Goal: Transaction & Acquisition: Purchase product/service

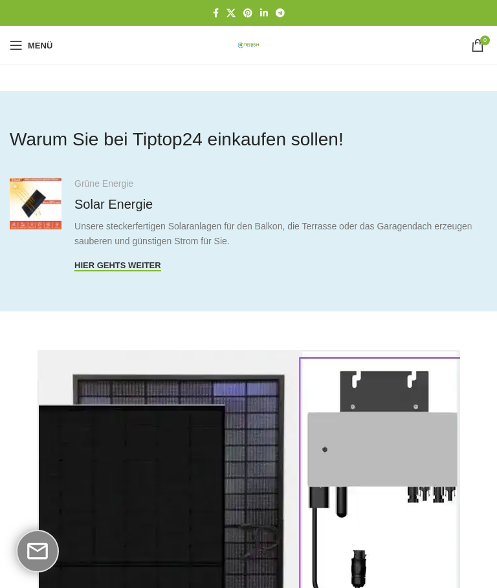
click at [12, 46] on span "Mobiles Menü öffnen" at bounding box center [16, 45] width 13 height 13
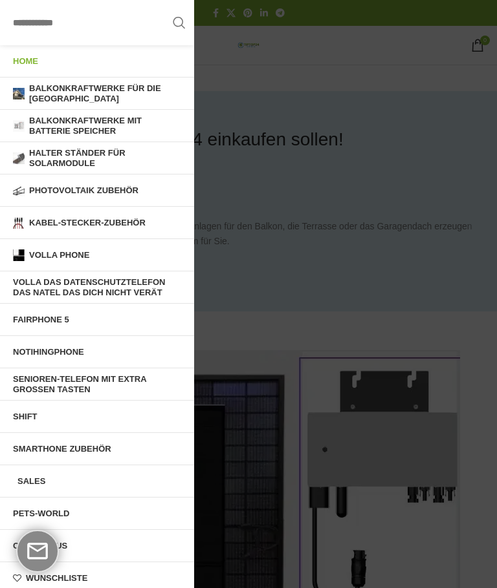
click at [51, 128] on span "Balkonkraftwerke mit Batterie Speicher" at bounding box center [105, 126] width 152 height 20
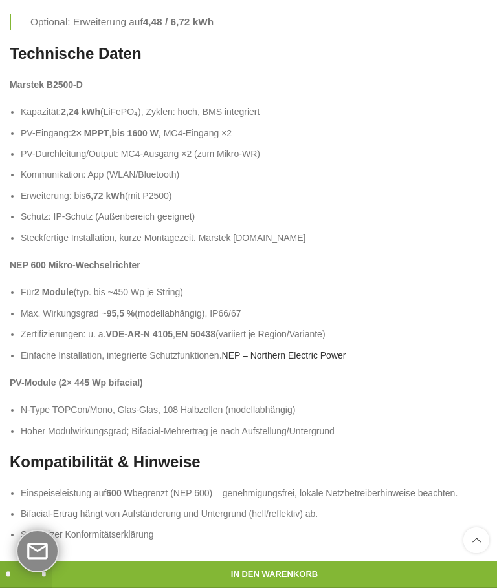
scroll to position [1735, 0]
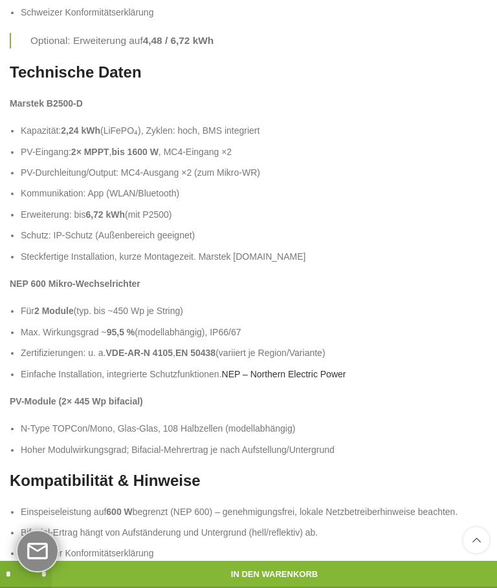
click at [39, 396] on strong "PV-Module (2× 445 Wp bifacial)" at bounding box center [76, 401] width 133 height 10
click at [56, 422] on ul "N-Type TOPCon/Mono, Glas-Glas, 108 Halbzellen (modellabhängig) Hoher Modulwirku…" at bounding box center [248, 440] width 477 height 36
click at [58, 443] on li "Hoher Modulwirkungsgrad; Bifacial-Mehrertrag je nach Aufstellung/Untergrund" at bounding box center [254, 450] width 466 height 14
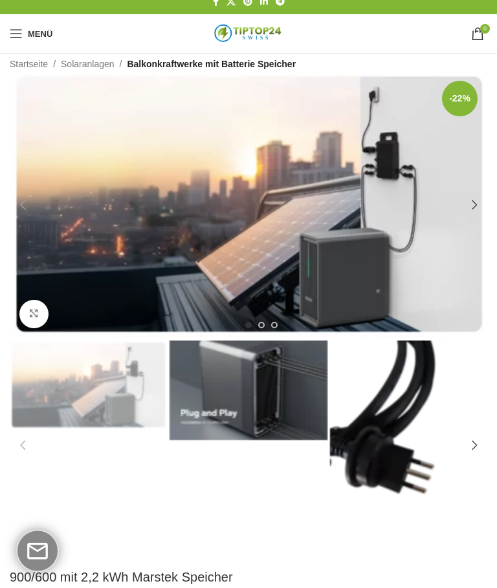
scroll to position [0, 0]
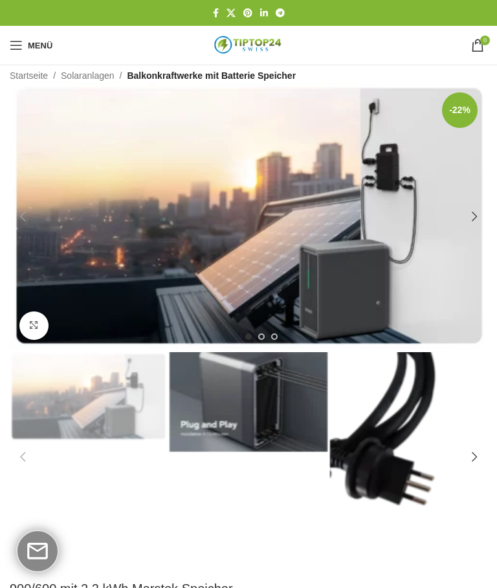
click at [469, 216] on div "Next slide" at bounding box center [474, 217] width 26 height 26
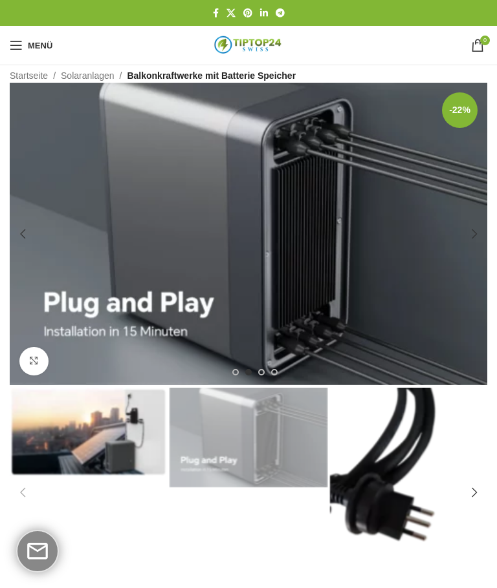
click at [474, 236] on div "Next slide" at bounding box center [474, 234] width 26 height 26
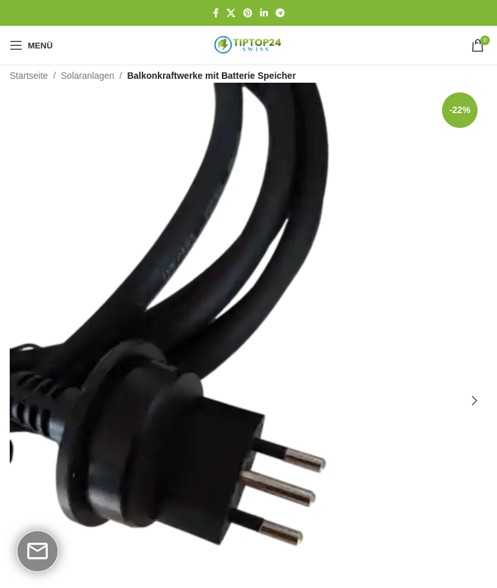
click at [474, 400] on div "Next slide" at bounding box center [474, 401] width 26 height 26
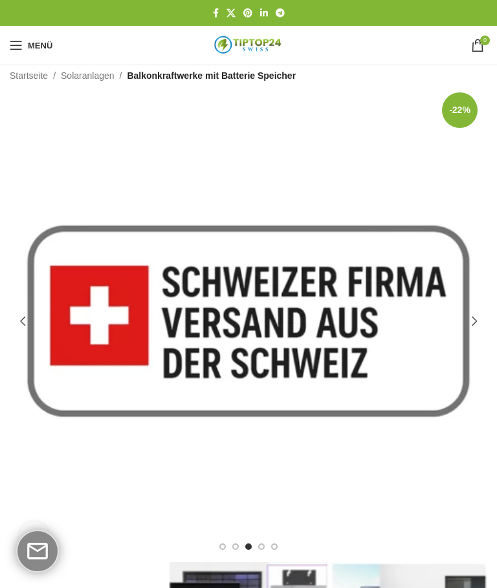
click at [480, 309] on div "Next slide" at bounding box center [474, 321] width 26 height 26
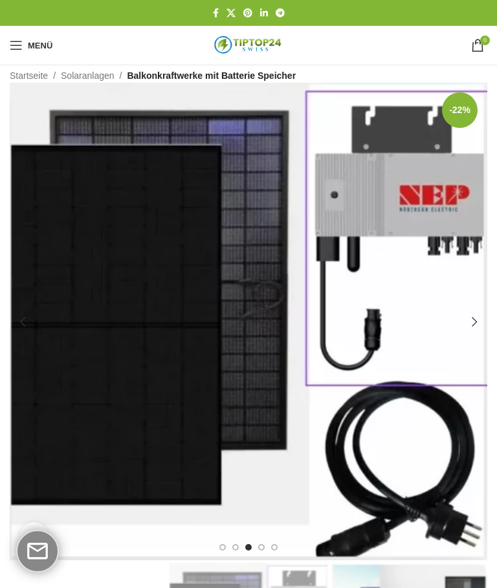
click at [478, 322] on div "Next slide" at bounding box center [474, 322] width 26 height 26
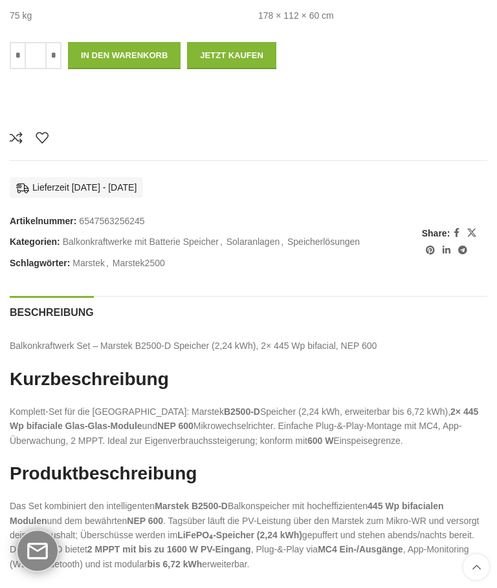
scroll to position [782, 0]
